Goal: Task Accomplishment & Management: Manage account settings

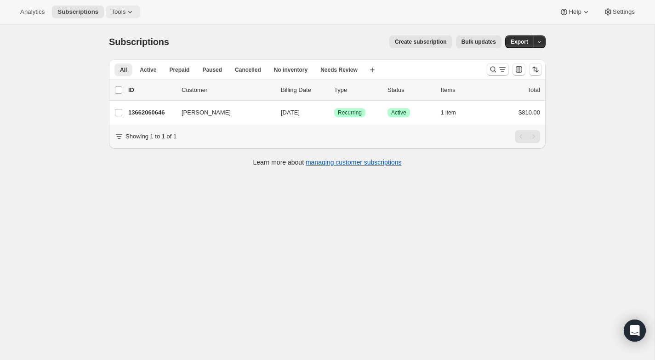
click at [134, 10] on icon at bounding box center [130, 11] width 9 height 9
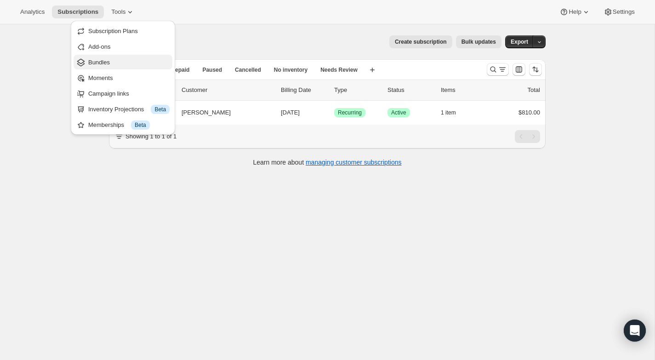
click at [102, 63] on span "Bundles" at bounding box center [99, 62] width 22 height 7
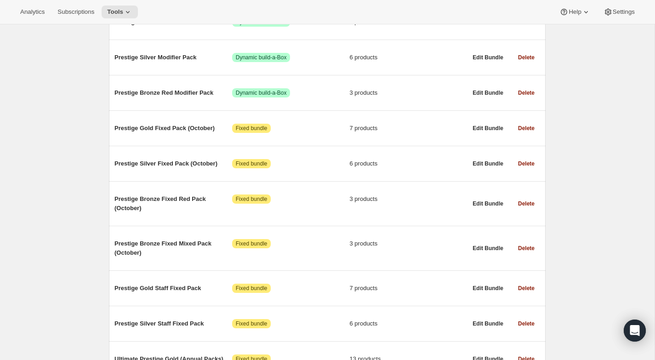
scroll to position [189, 0]
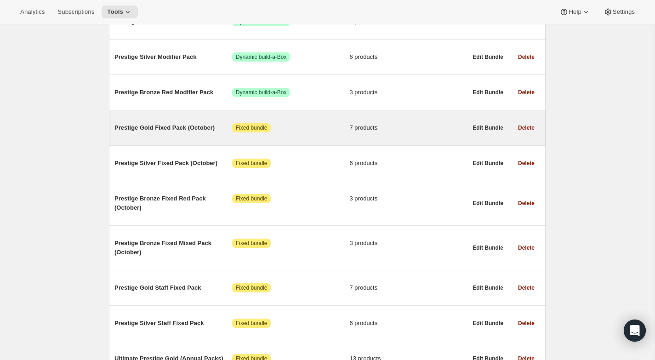
click at [143, 127] on span "Prestige Gold Fixed Pack (October)" at bounding box center [174, 127] width 118 height 9
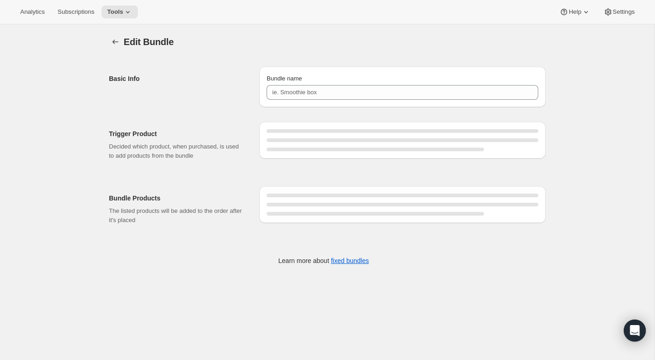
type input "Prestige Gold Fixed Pack (October)"
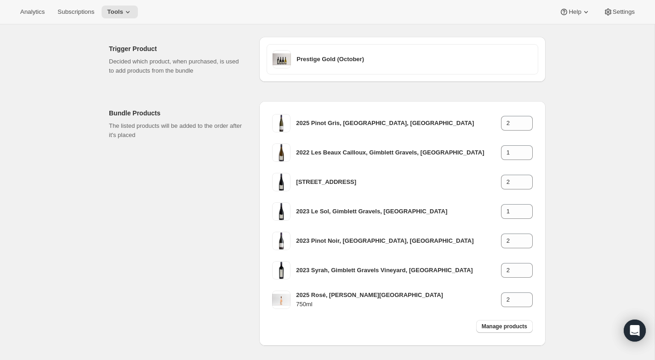
scroll to position [127, 0]
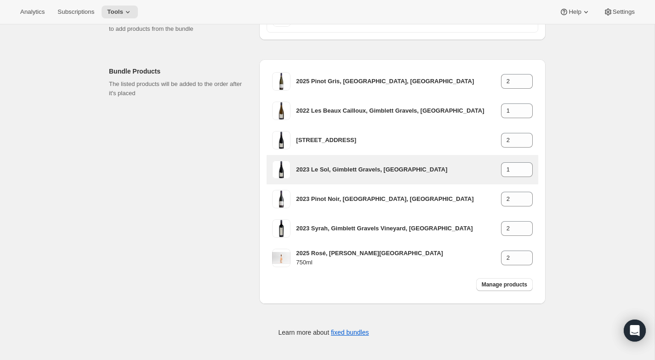
click at [355, 170] on h3 "2023 Le Sol, Gimblett Gravels, [GEOGRAPHIC_DATA]" at bounding box center [398, 169] width 205 height 9
click at [312, 167] on h3 "2023 Le Sol, Gimblett Gravels, [GEOGRAPHIC_DATA]" at bounding box center [398, 169] width 205 height 9
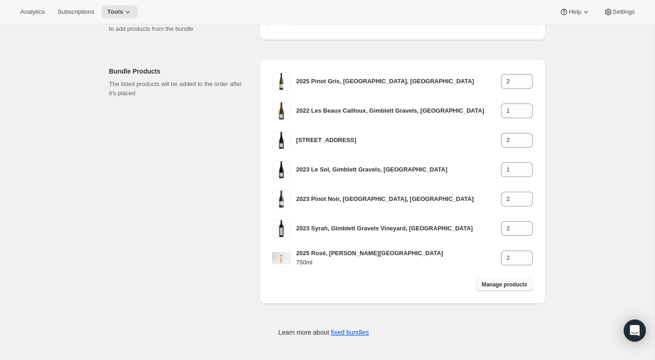
click at [512, 286] on span "Manage products" at bounding box center [505, 284] width 46 height 7
